Goal: Information Seeking & Learning: Understand process/instructions

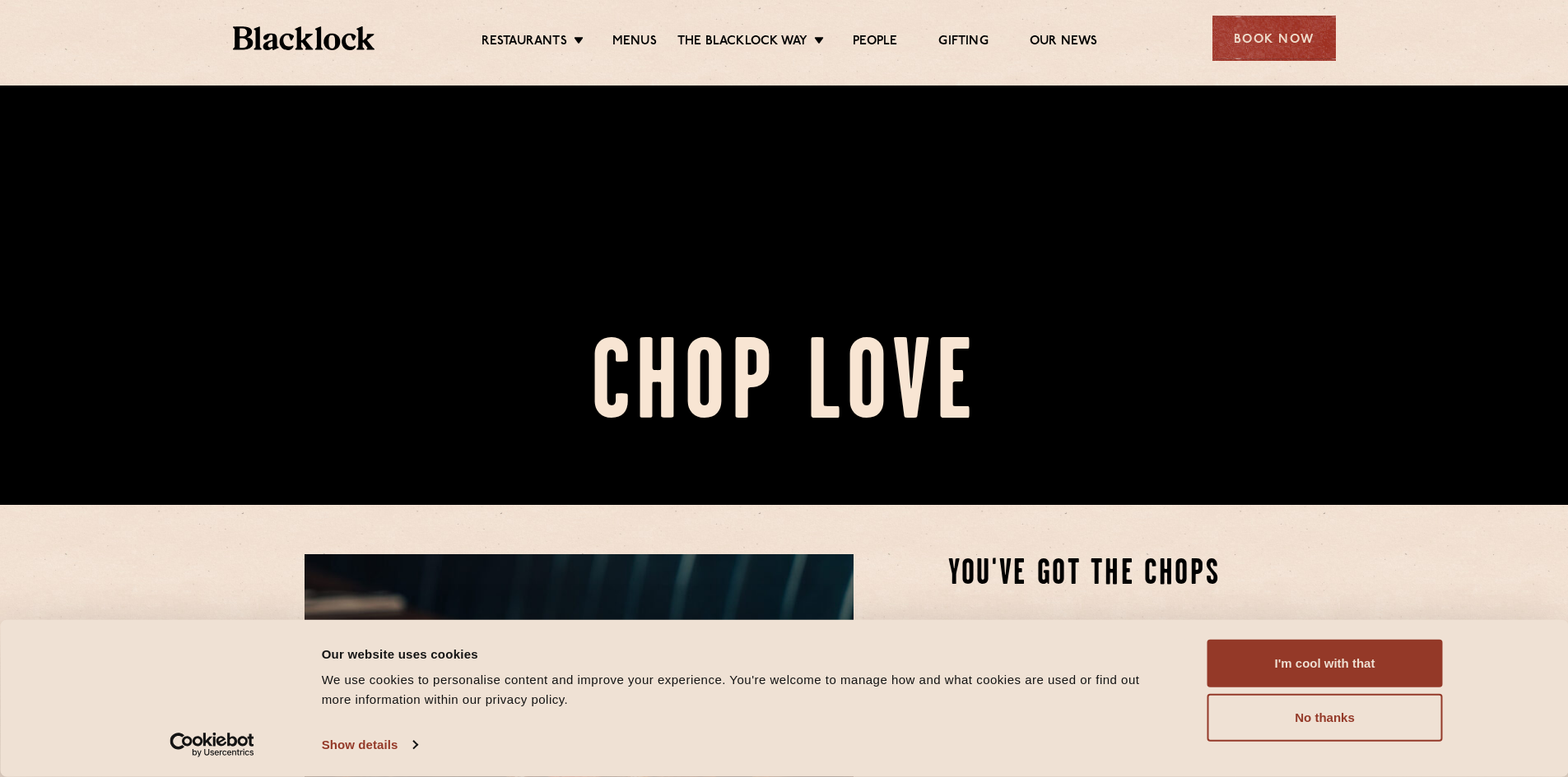
scroll to position [278, 0]
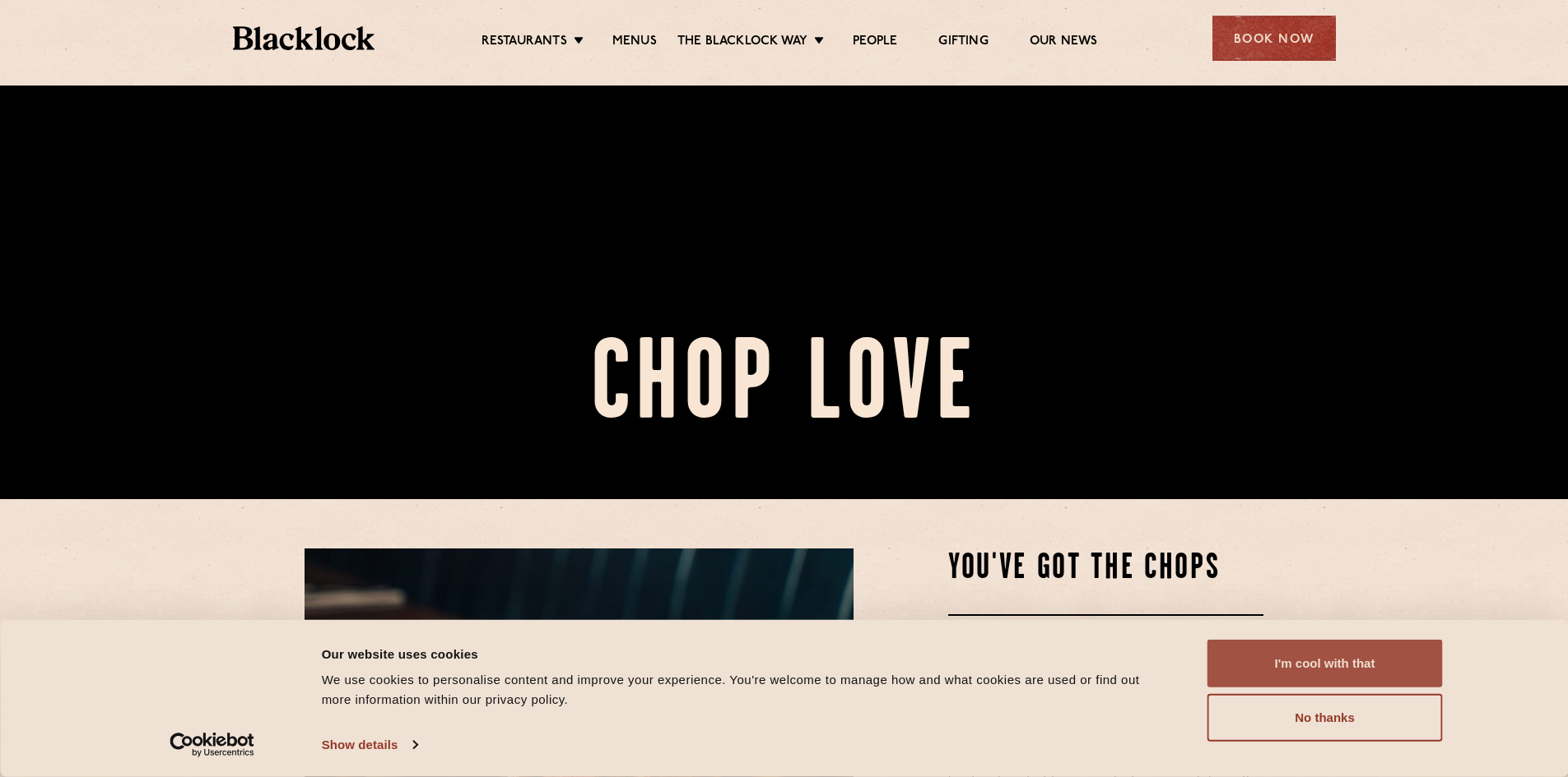
click at [1306, 659] on button "I'm cool with that" at bounding box center [1325, 663] width 236 height 47
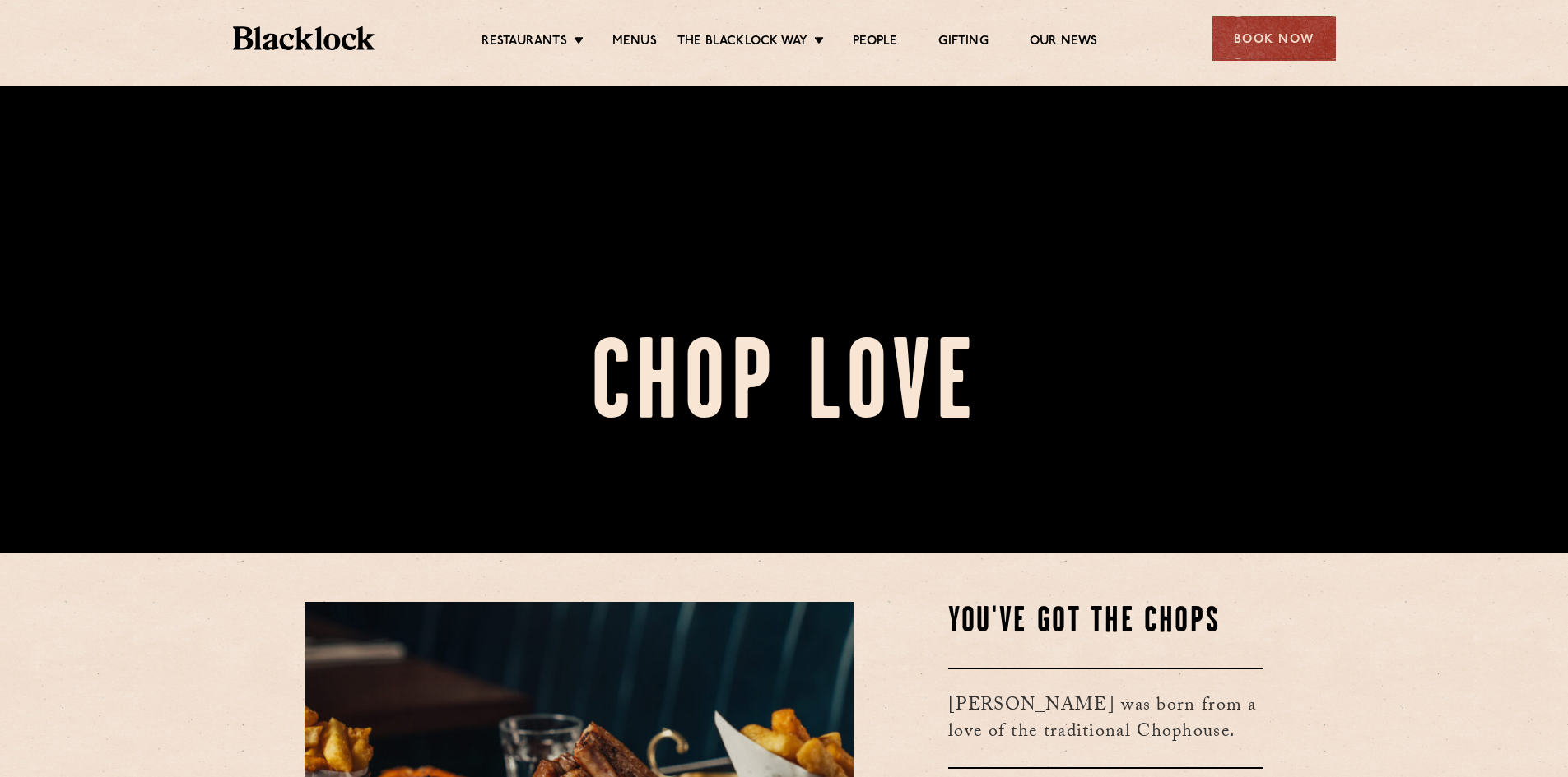
scroll to position [239, 0]
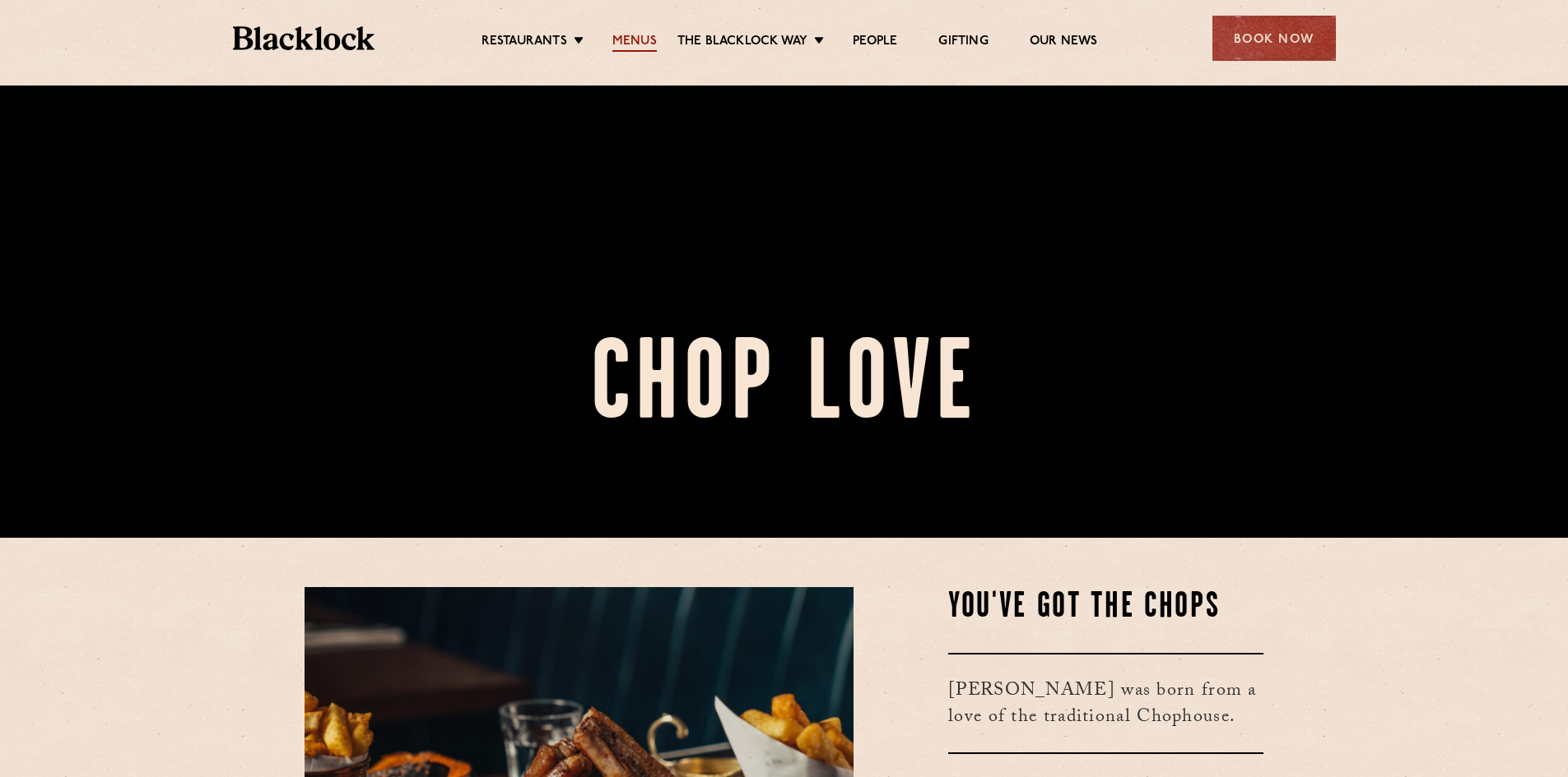
click at [620, 38] on link "Menus" at bounding box center [634, 43] width 45 height 18
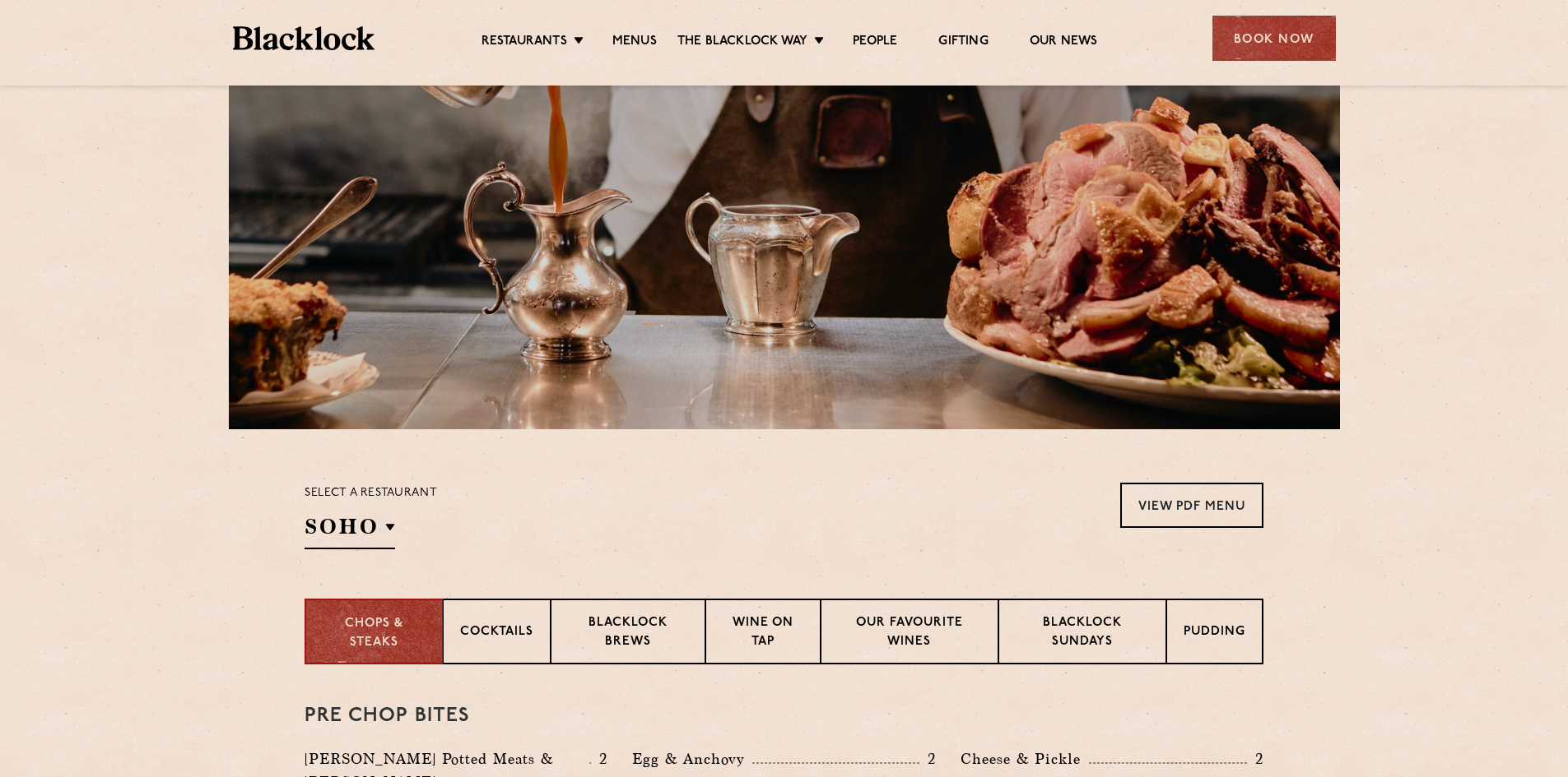
scroll to position [315, 0]
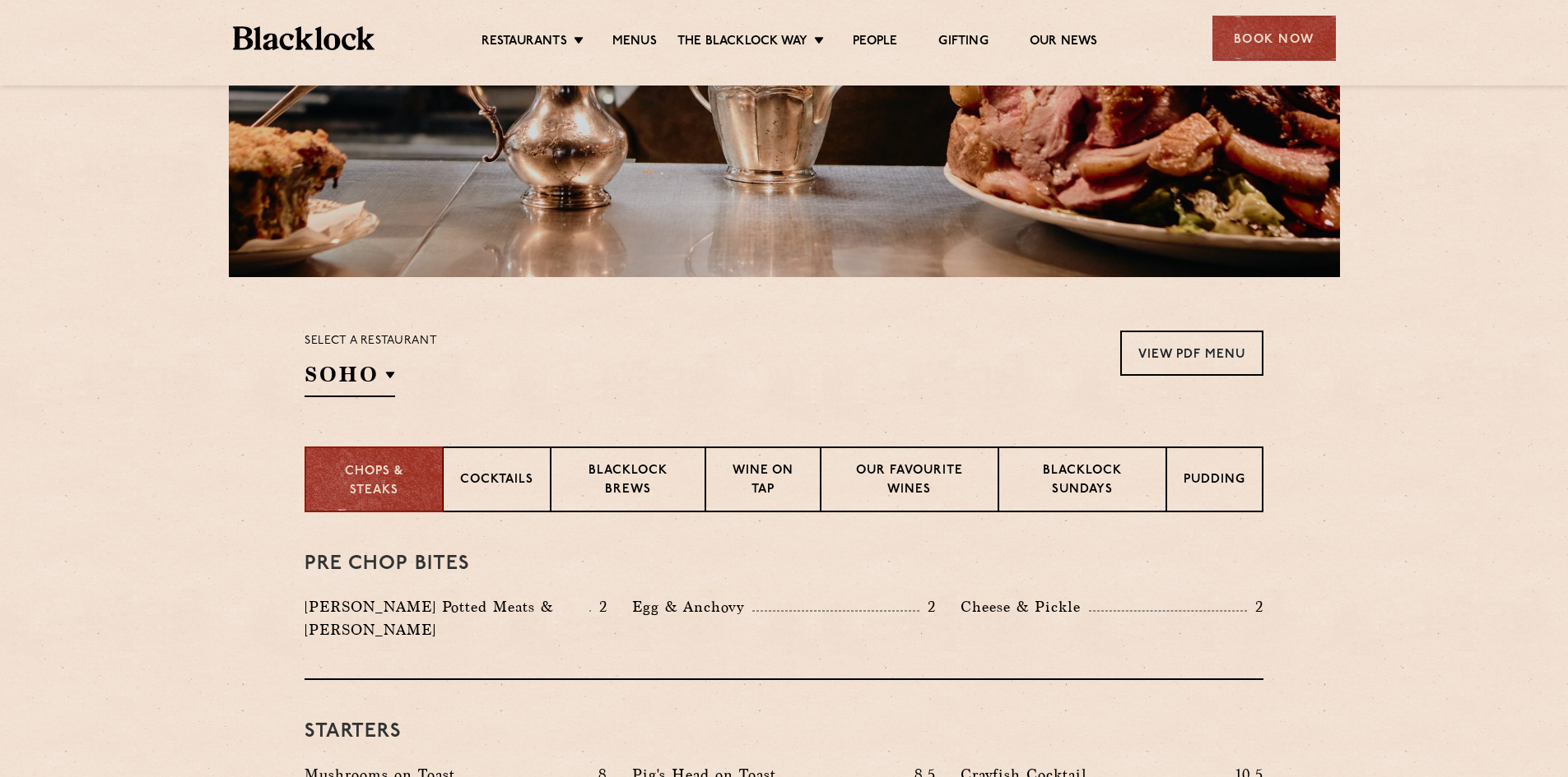
click at [596, 369] on div "Select a restaurant [GEOGRAPHIC_DATA] [GEOGRAPHIC_DATA] [GEOGRAPHIC_DATA] [GEOG…" at bounding box center [784, 363] width 959 height 66
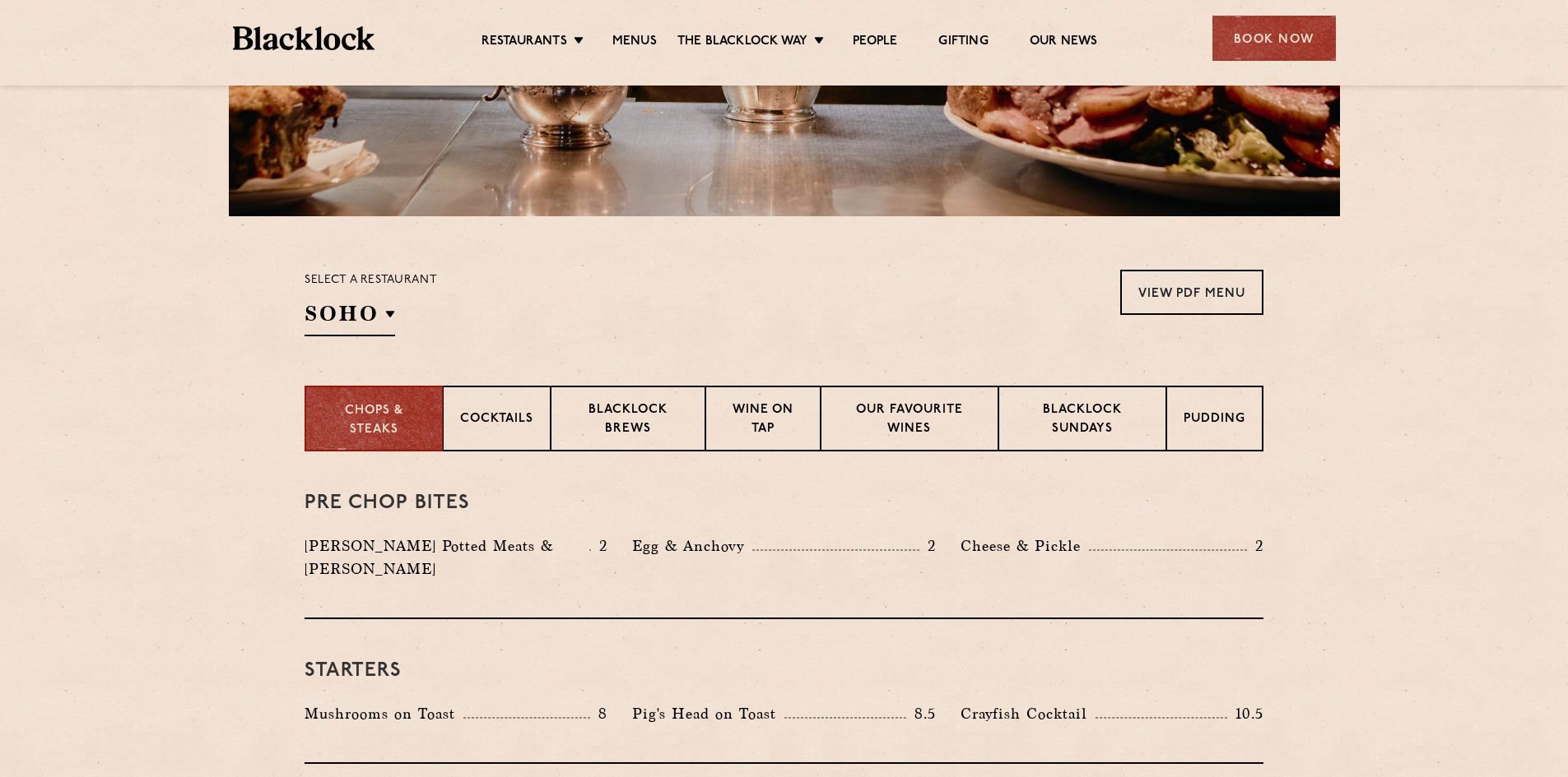
scroll to position [0, 0]
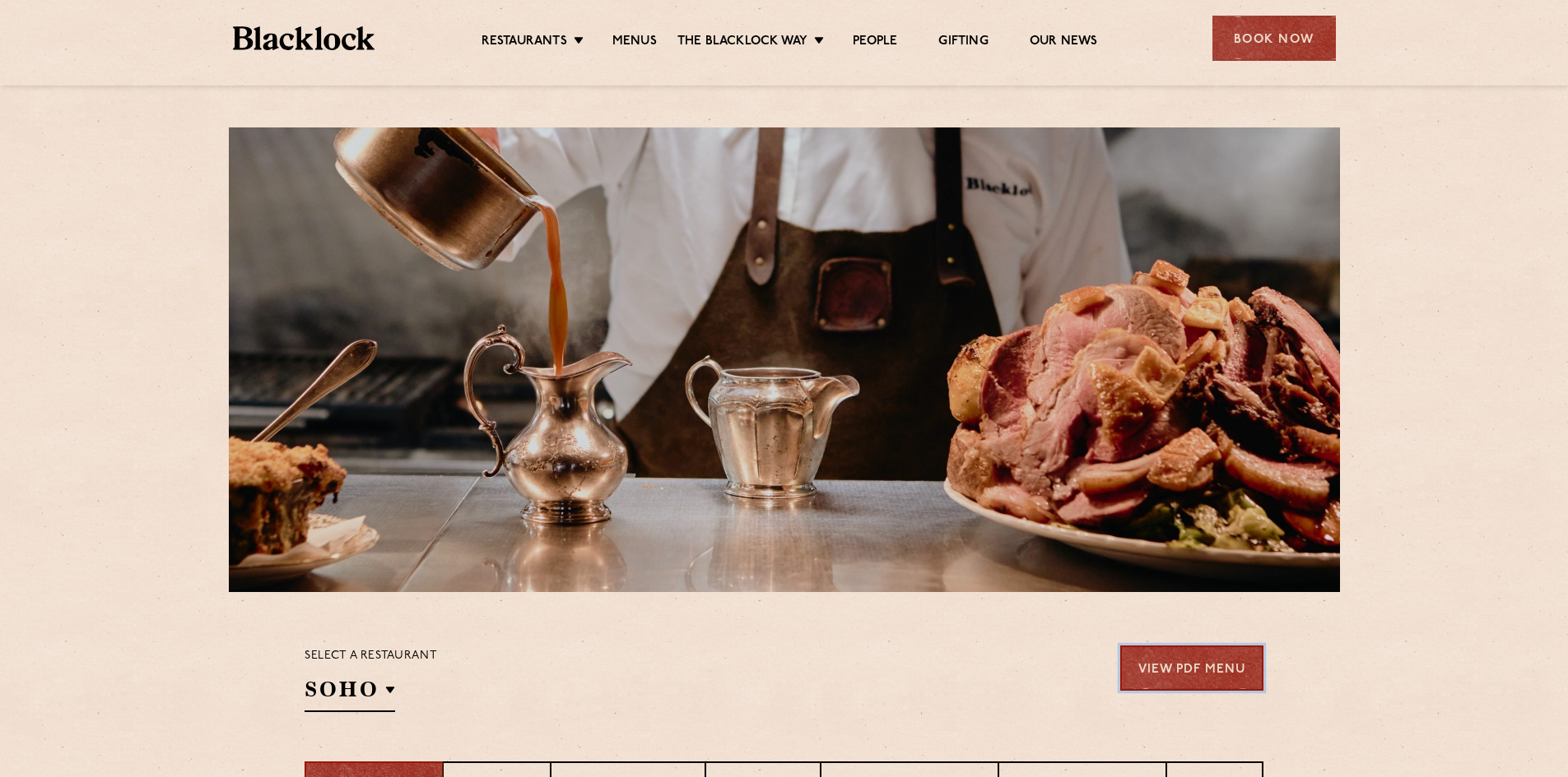
click at [1173, 652] on link "View PDF Menu" at bounding box center [1191, 668] width 143 height 45
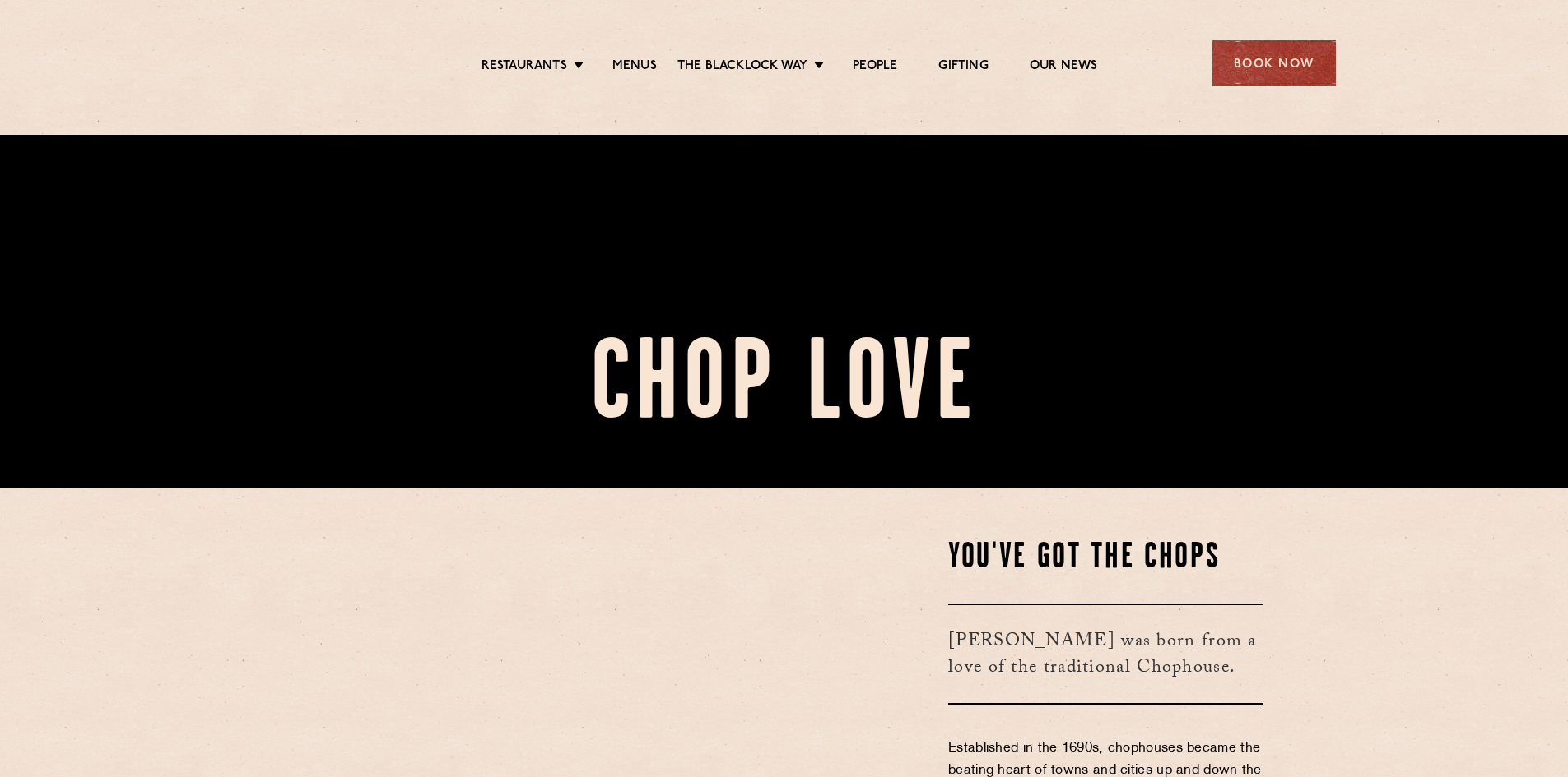
scroll to position [348, 0]
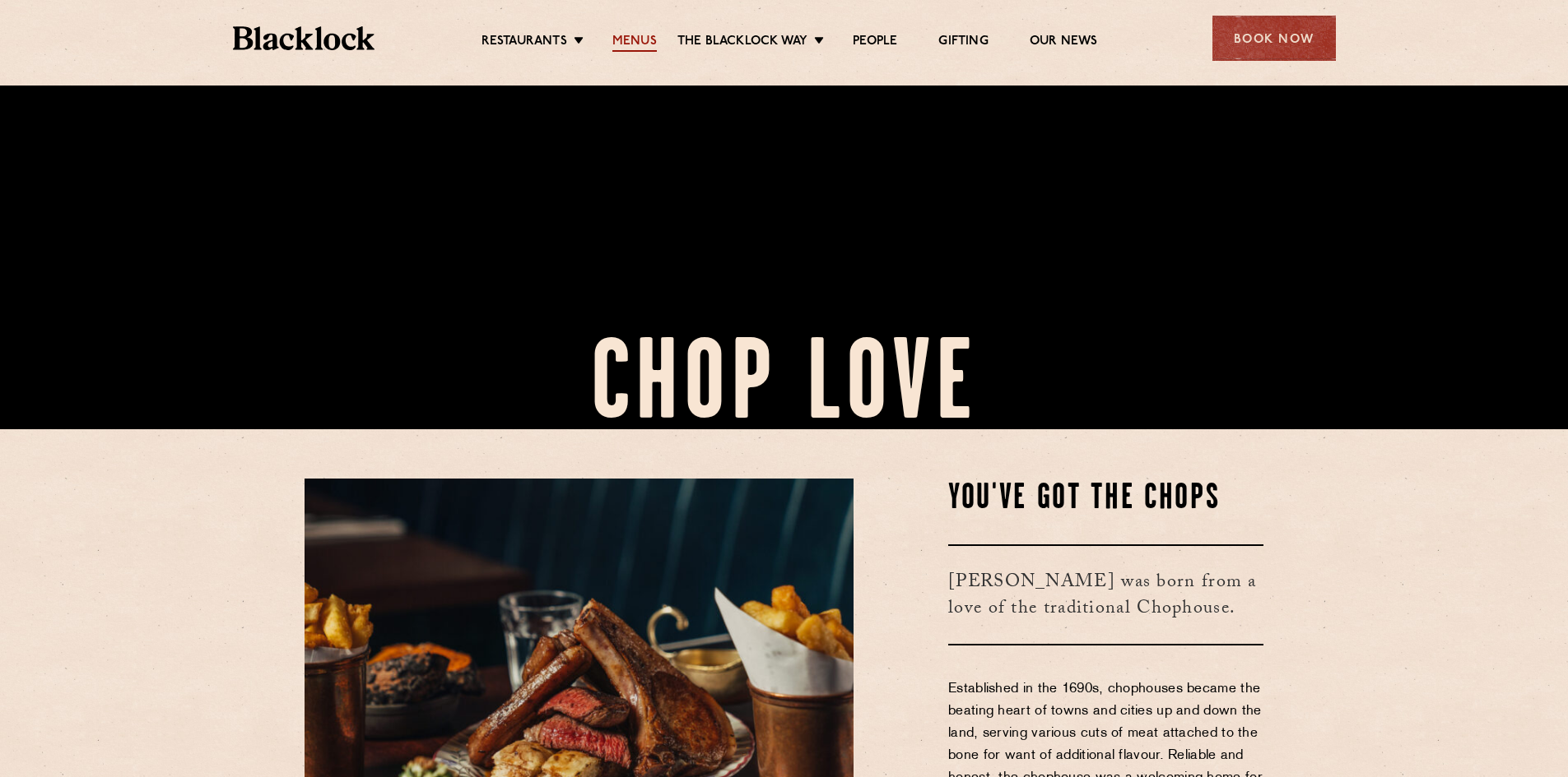
click at [630, 49] on link "Menus" at bounding box center [634, 43] width 45 height 18
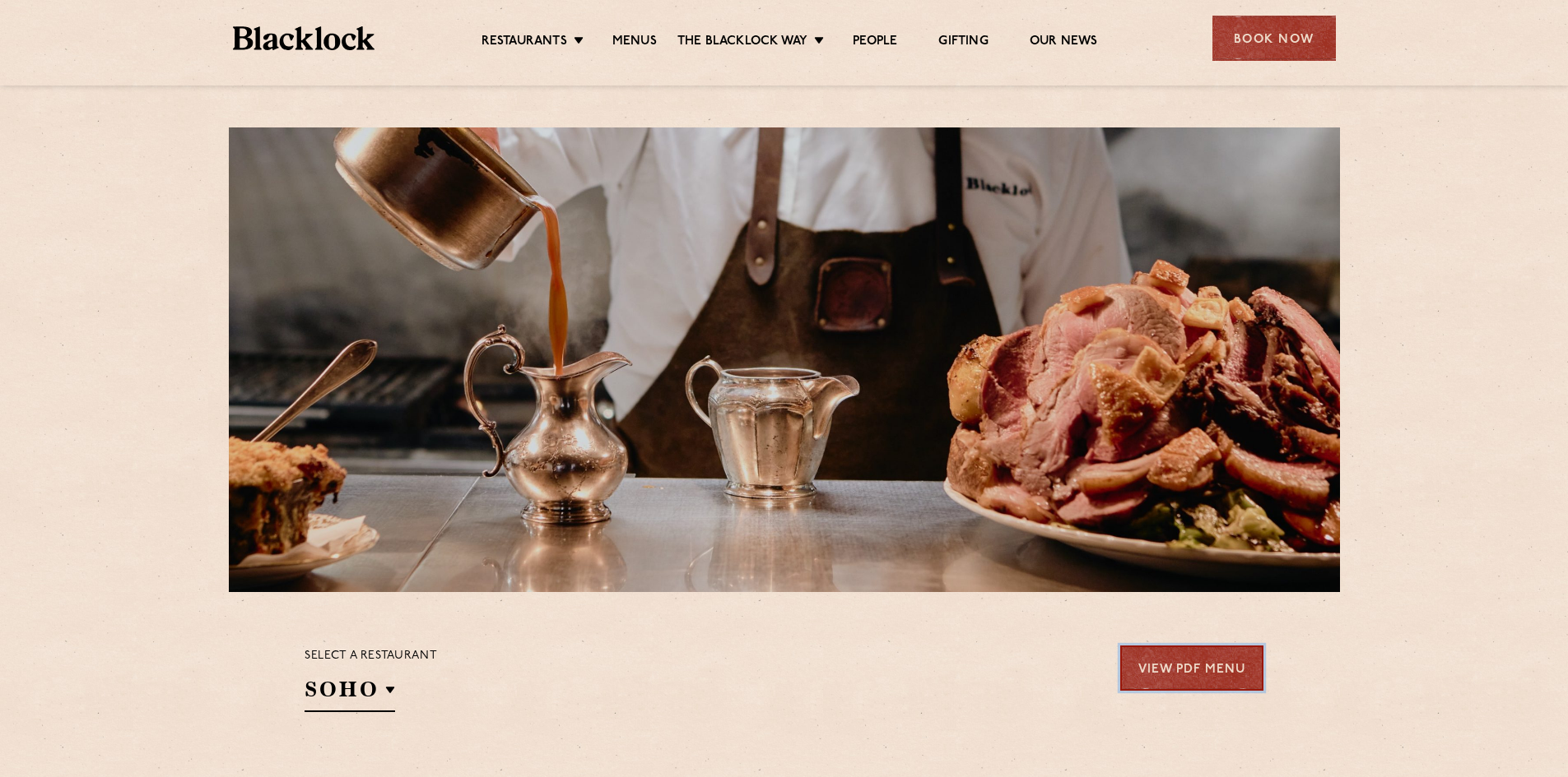
click at [1207, 679] on link "View PDF Menu" at bounding box center [1191, 668] width 143 height 45
